Goal: Information Seeking & Learning: Learn about a topic

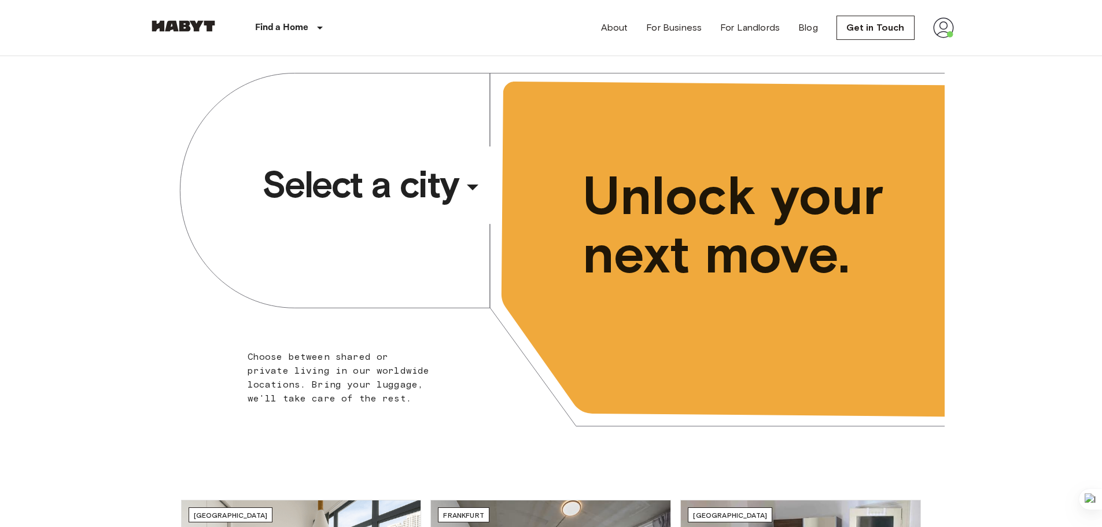
click at [378, 178] on span "Select a city" at bounding box center [360, 184] width 197 height 46
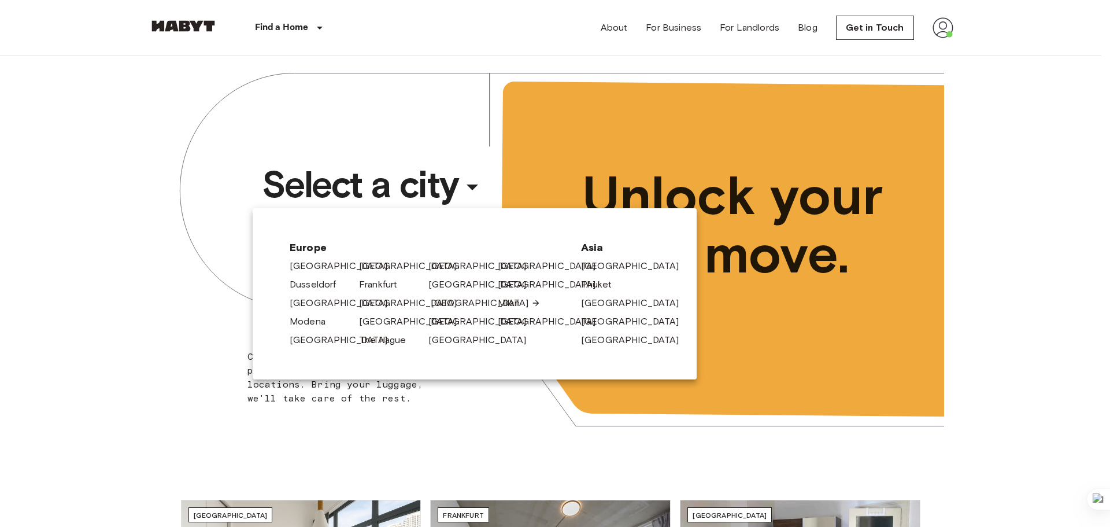
click at [437, 305] on link "[GEOGRAPHIC_DATA]" at bounding box center [486, 303] width 110 height 14
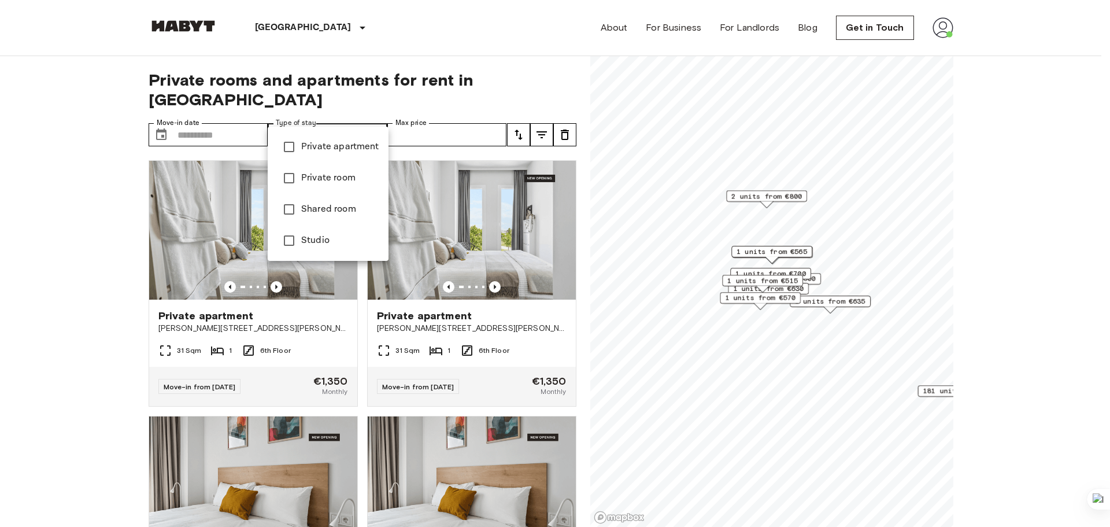
click at [323, 152] on span "Private apartment" at bounding box center [340, 147] width 78 height 14
type input "**********"
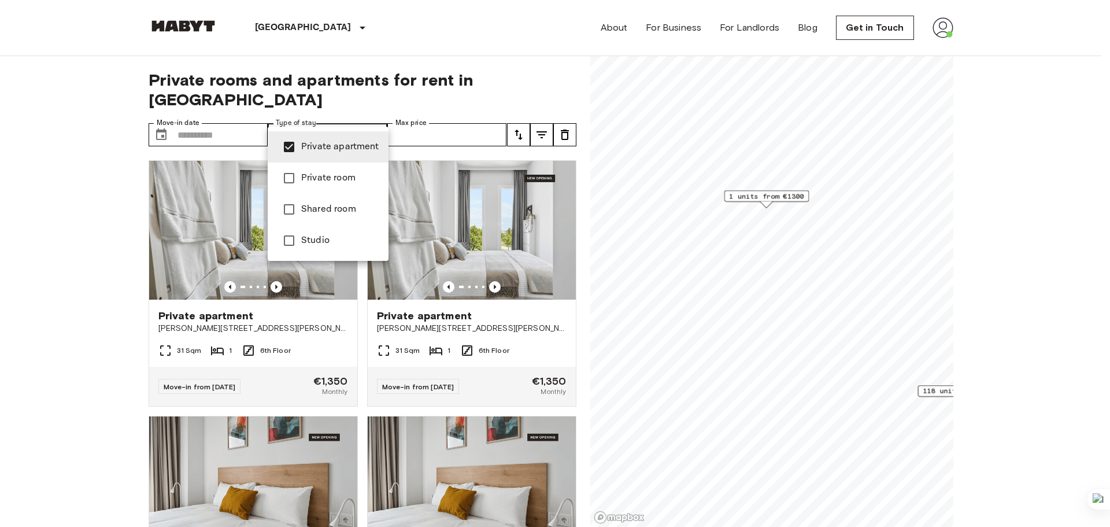
click at [323, 152] on span "Private apartment" at bounding box center [340, 147] width 78 height 14
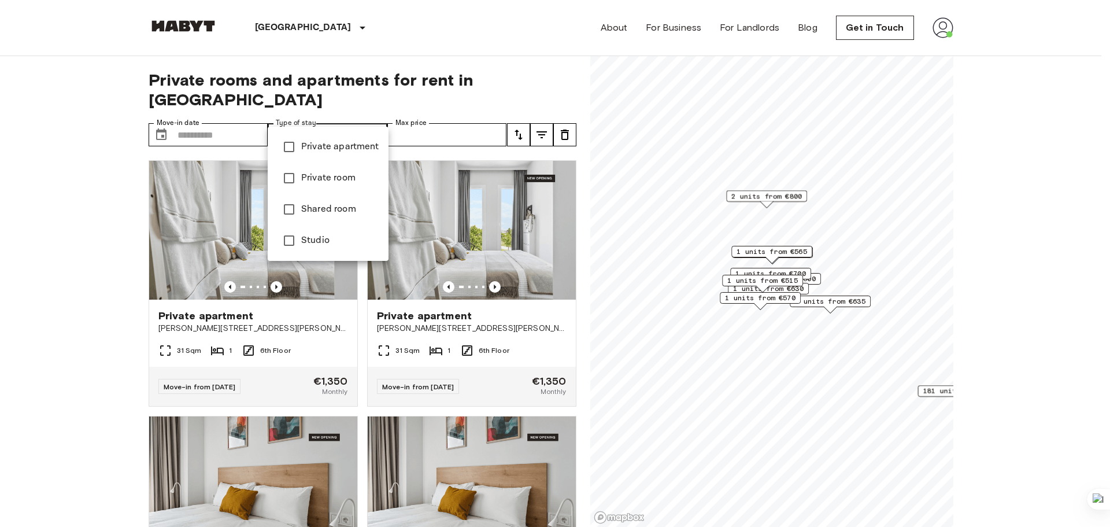
click at [46, 183] on div at bounding box center [555, 263] width 1110 height 527
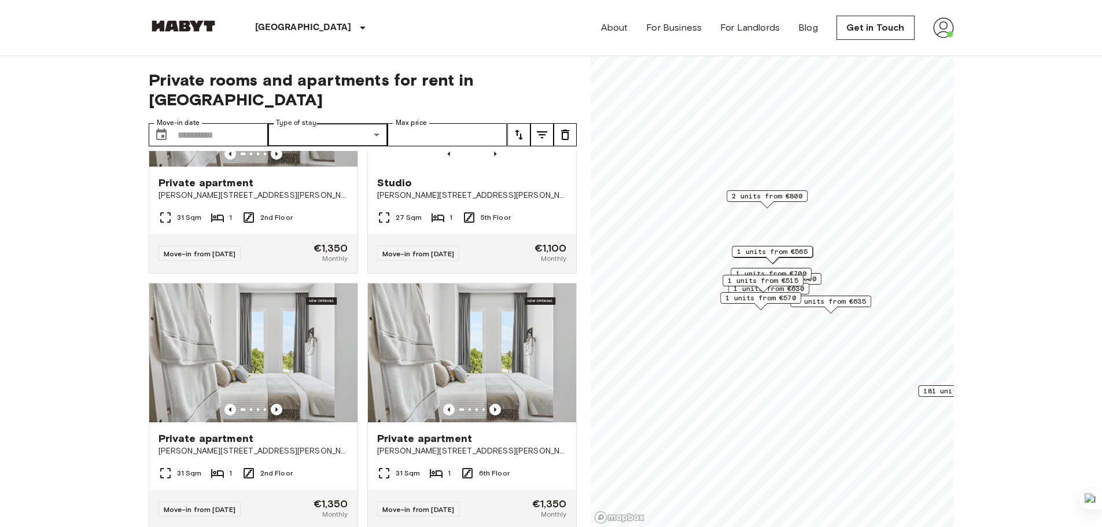
scroll to position [3522, 0]
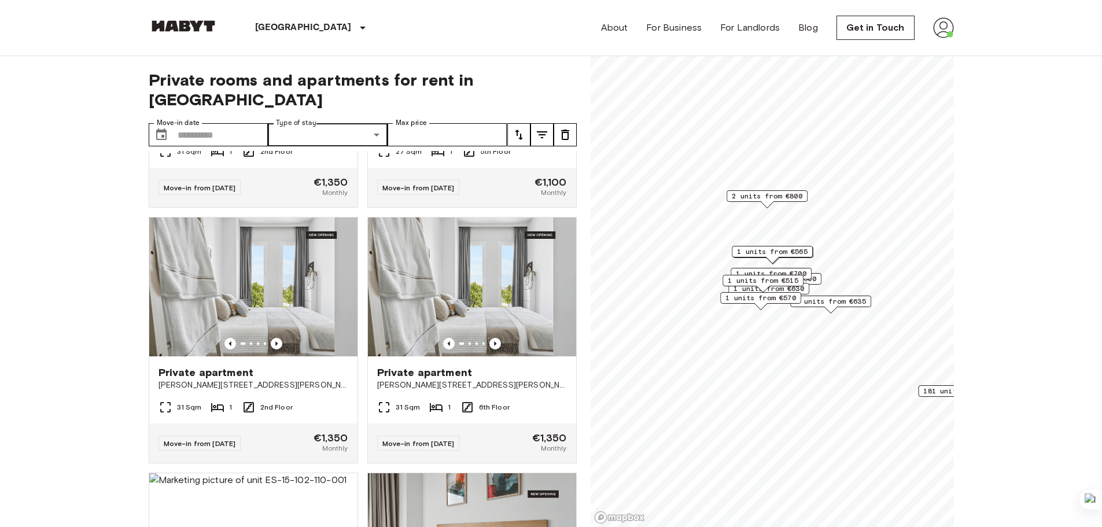
click at [856, 302] on span "1 units from €635" at bounding box center [830, 301] width 71 height 10
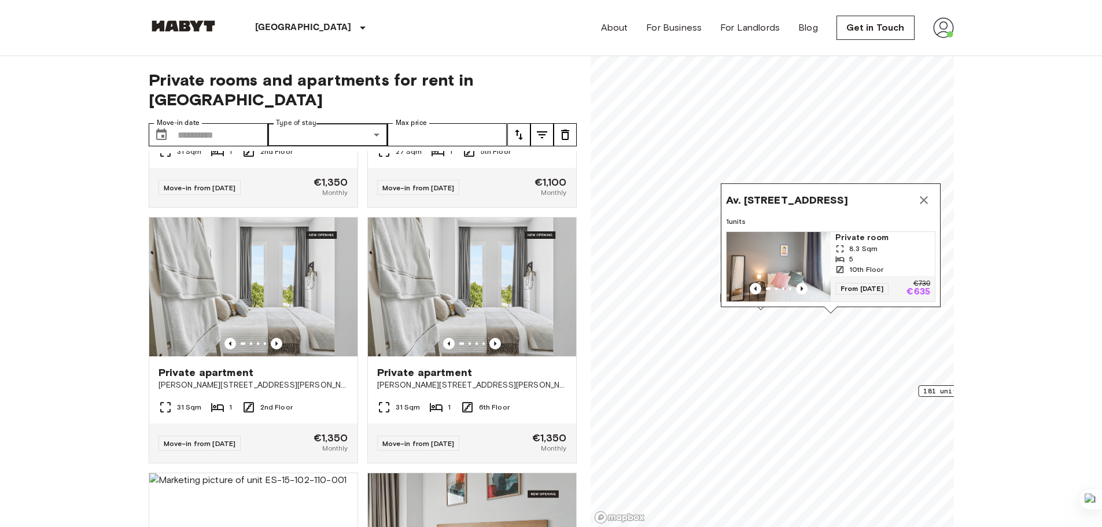
click at [924, 193] on icon "Map marker" at bounding box center [924, 200] width 14 height 14
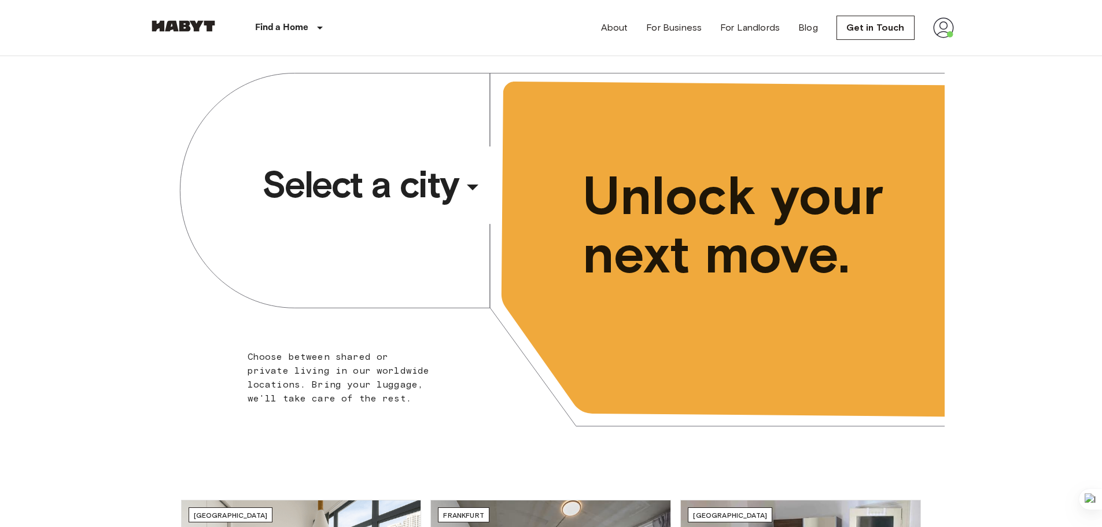
click at [386, 177] on span "Select a city" at bounding box center [360, 184] width 197 height 46
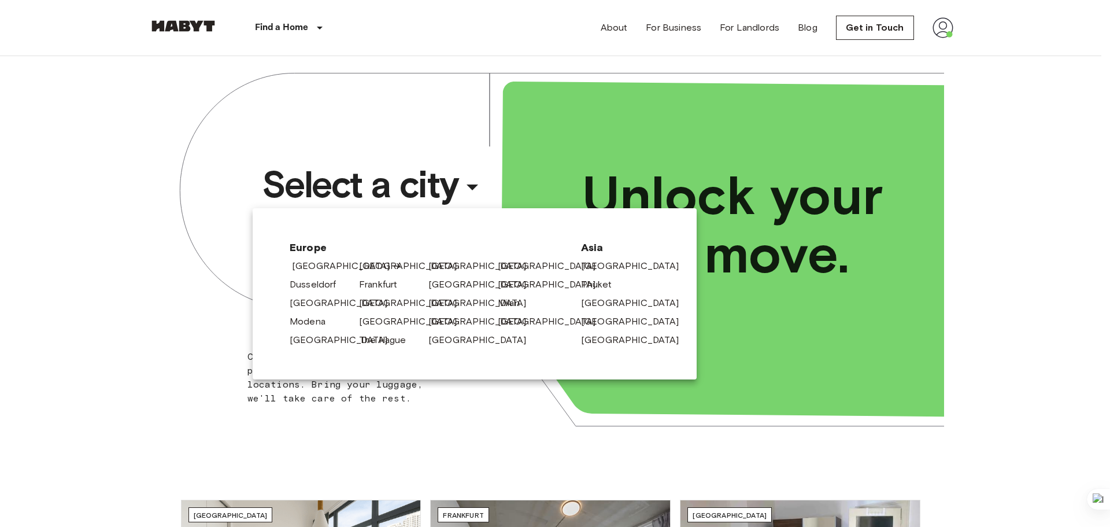
click at [316, 264] on link "[GEOGRAPHIC_DATA]" at bounding box center [347, 266] width 110 height 14
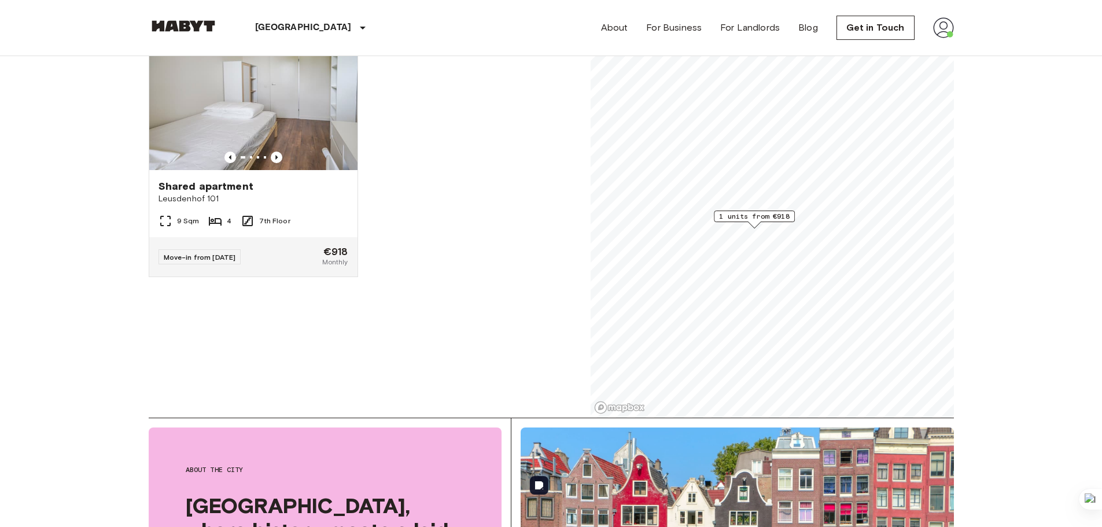
scroll to position [58, 0]
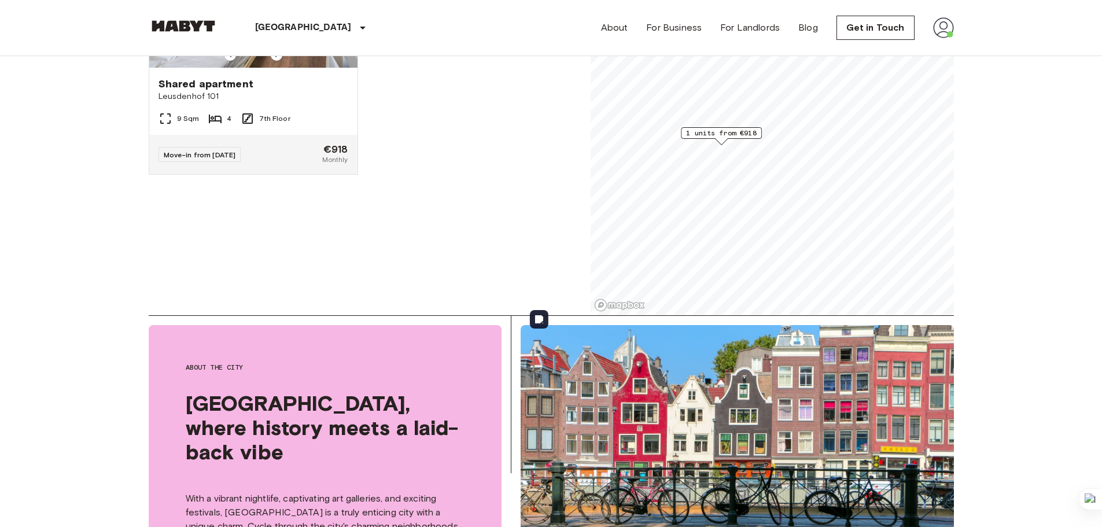
scroll to position [58, 0]
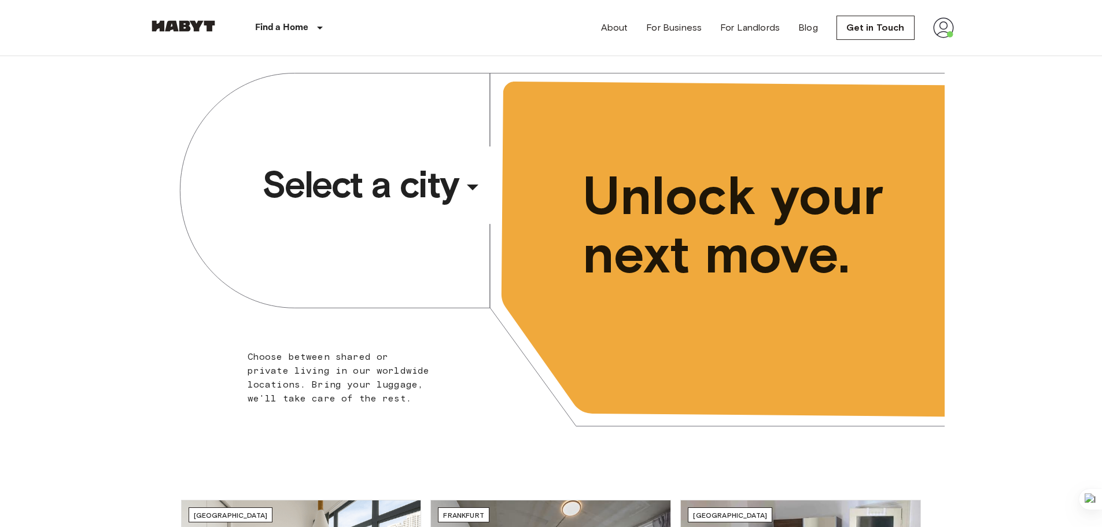
click at [318, 183] on span "Select a city" at bounding box center [360, 184] width 197 height 46
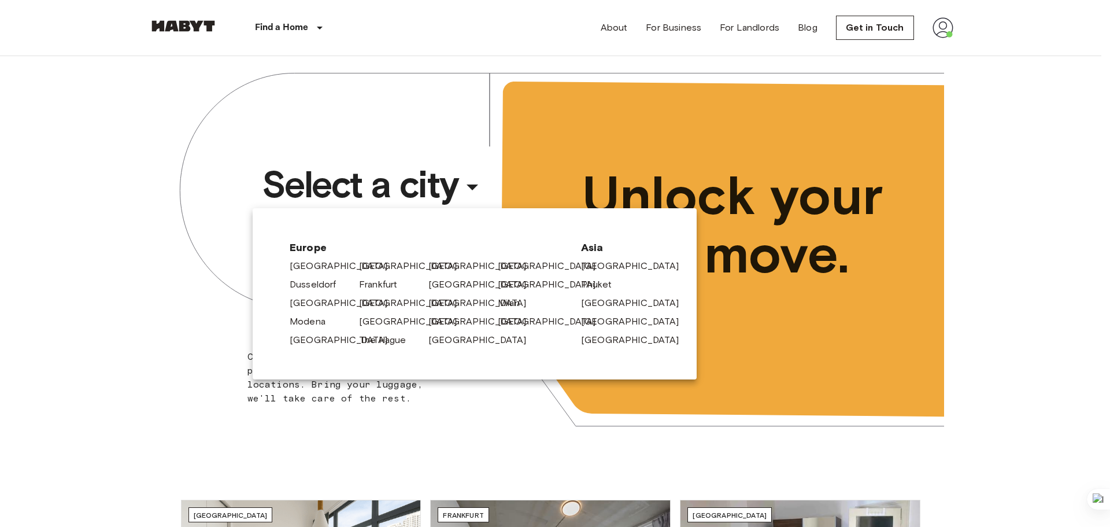
click at [154, 341] on div at bounding box center [555, 263] width 1110 height 527
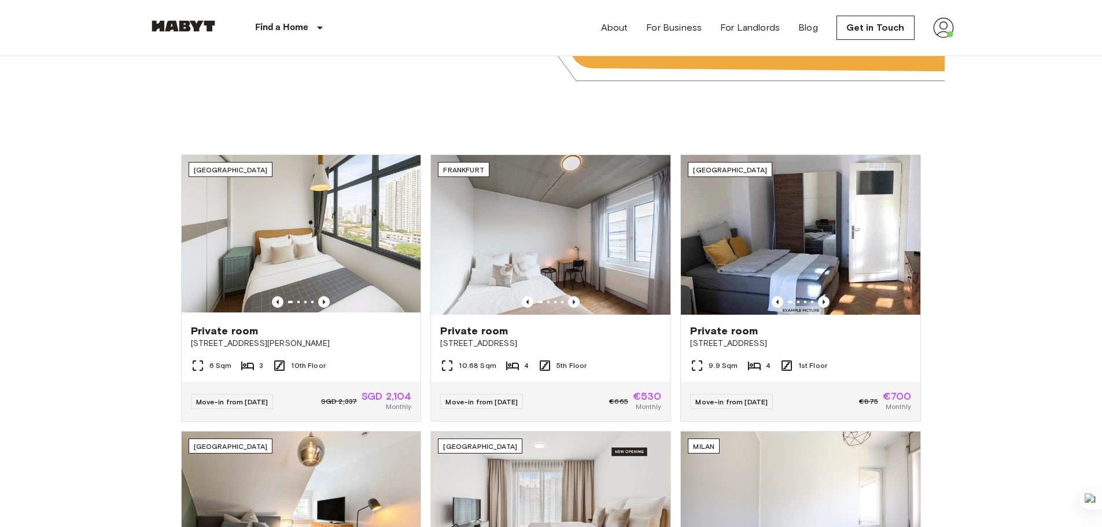
scroll to position [347, 0]
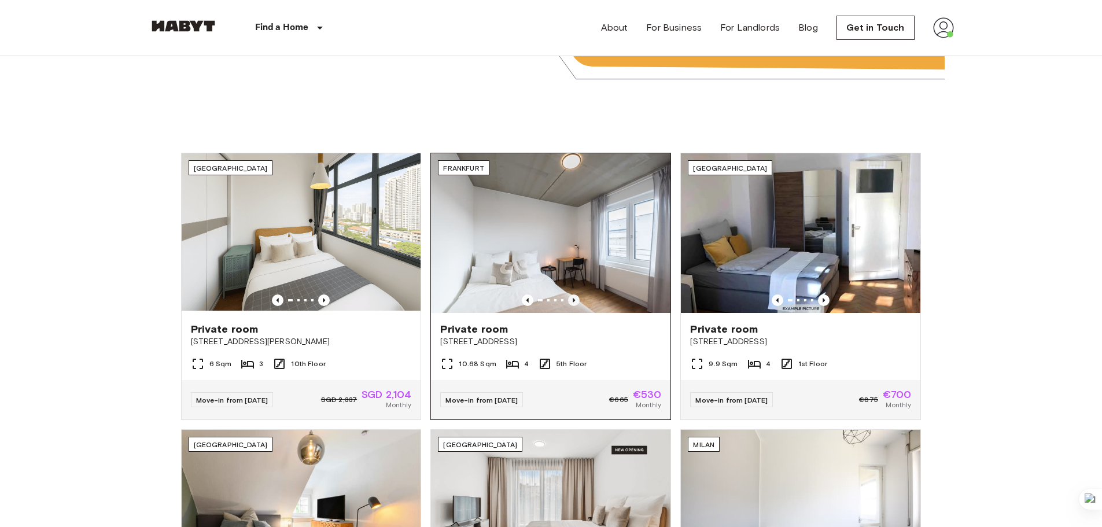
click at [569, 294] on icon "Previous image" at bounding box center [574, 300] width 12 height 12
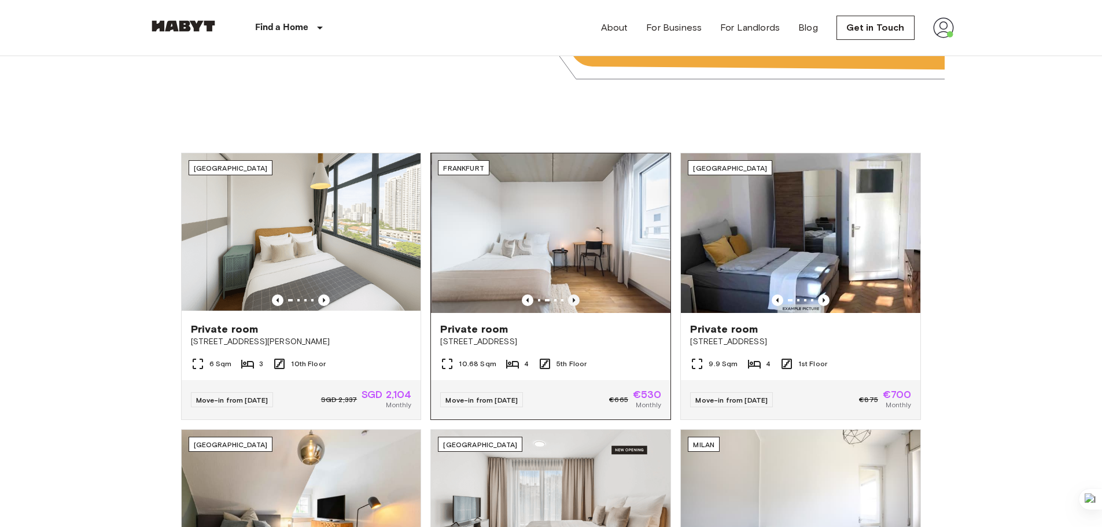
click at [569, 294] on icon "Previous image" at bounding box center [574, 300] width 12 height 12
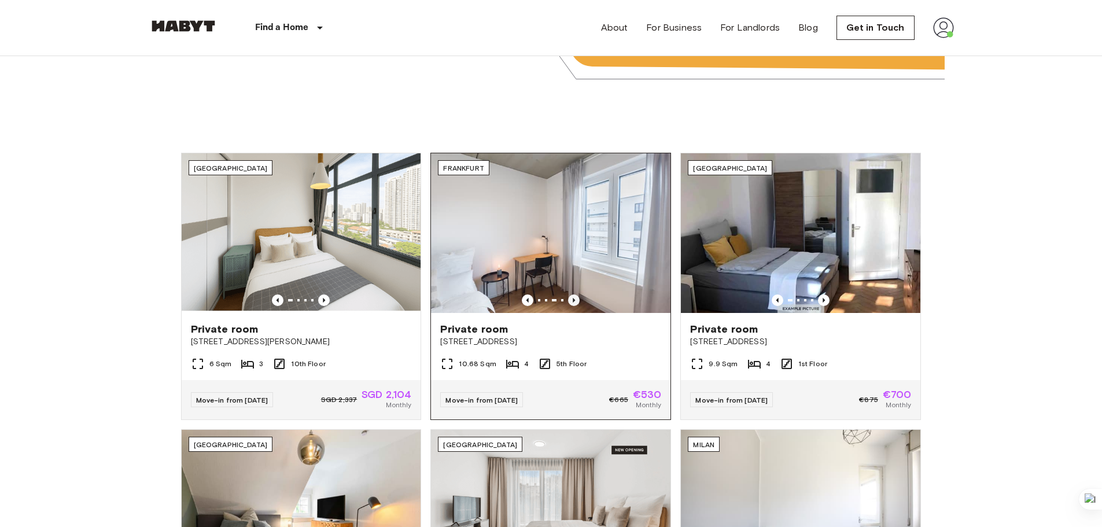
click at [569, 294] on icon "Previous image" at bounding box center [574, 300] width 12 height 12
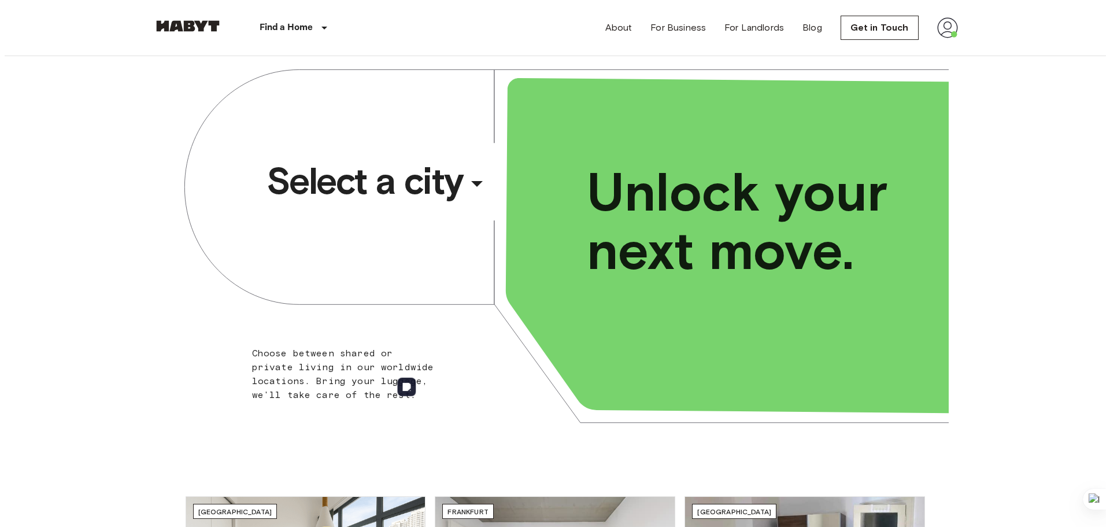
scroll to position [0, 0]
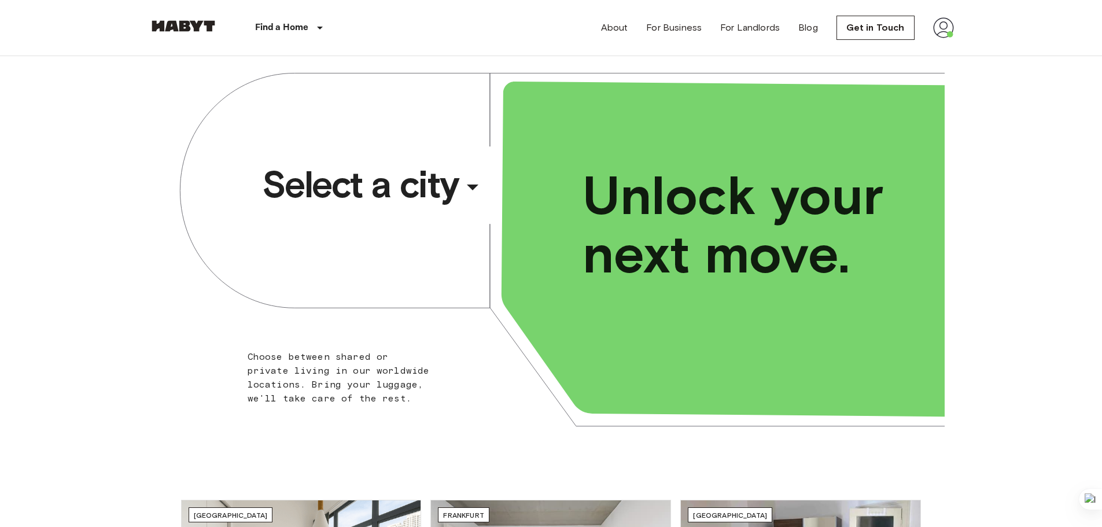
click at [368, 188] on span "Select a city" at bounding box center [360, 184] width 197 height 46
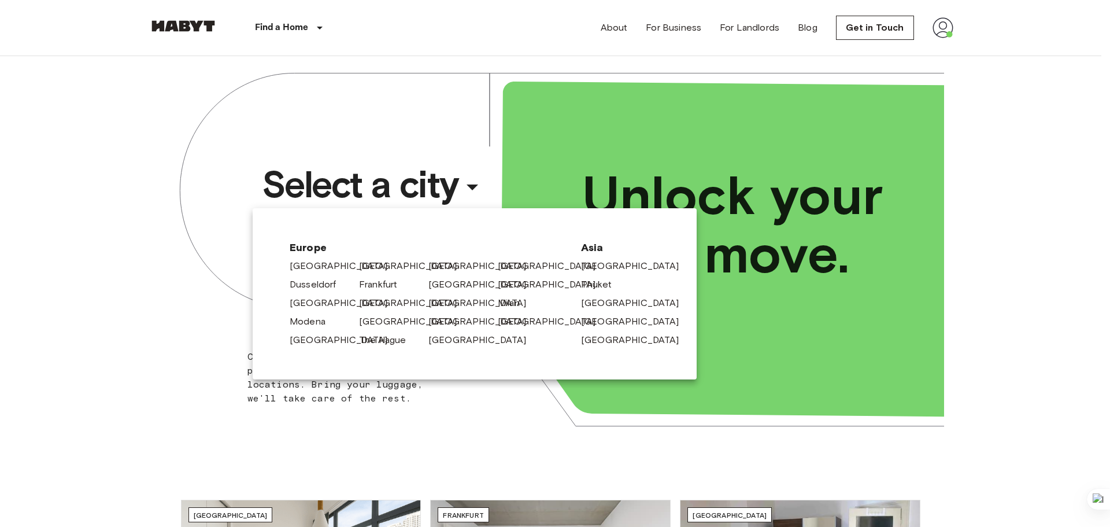
click at [362, 190] on div at bounding box center [555, 263] width 1110 height 527
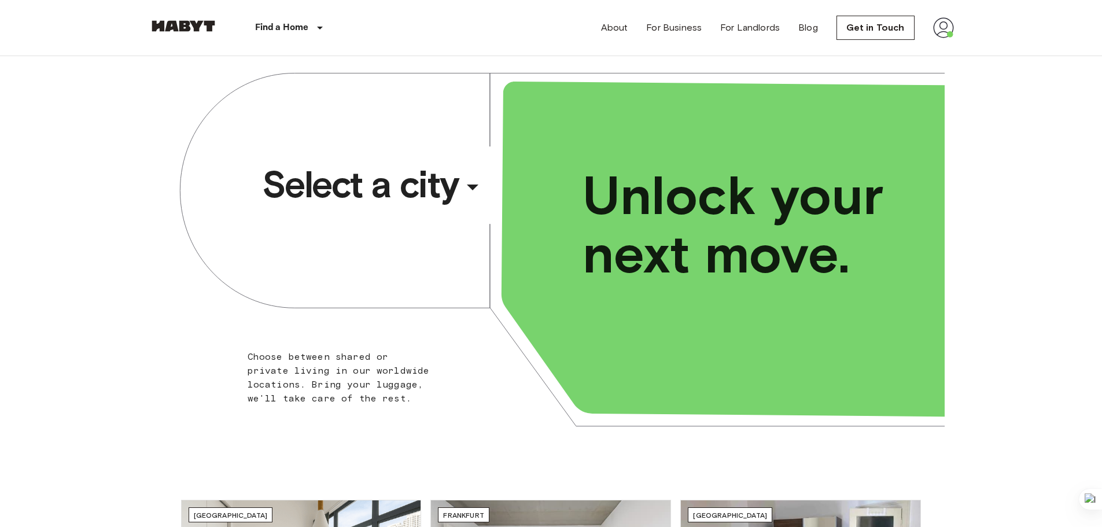
click at [362, 190] on span "Select a city" at bounding box center [360, 184] width 197 height 46
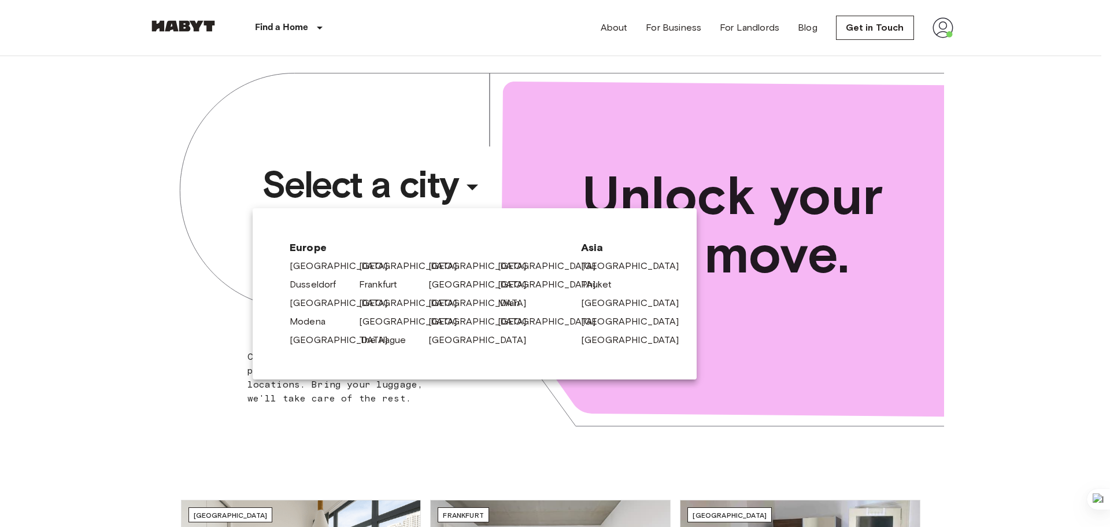
drag, startPoint x: 130, startPoint y: 341, endPoint x: 137, endPoint y: 343, distance: 7.7
click at [130, 342] on div at bounding box center [555, 263] width 1110 height 527
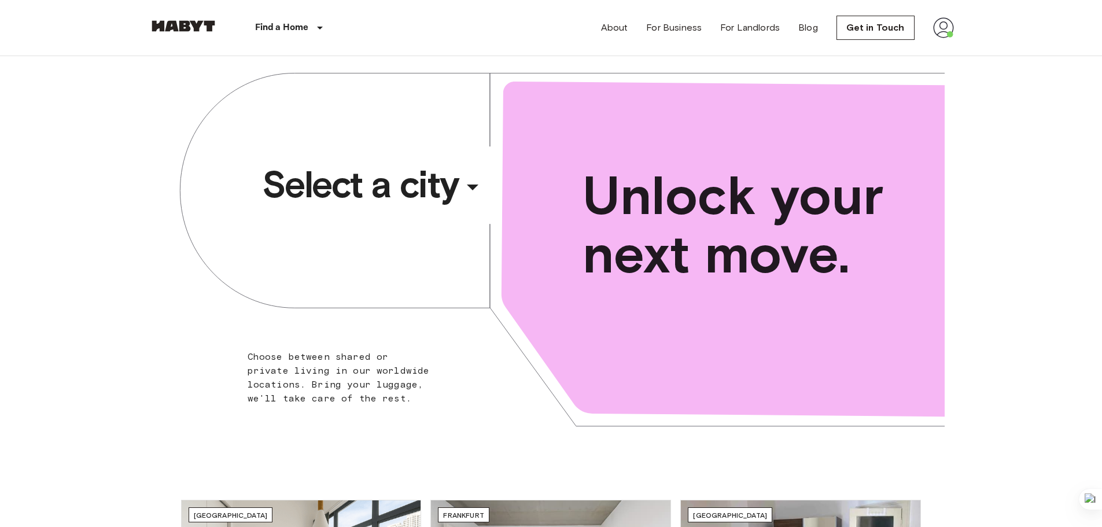
click at [353, 194] on span "Select a city" at bounding box center [360, 184] width 197 height 46
